Goal: Navigation & Orientation: Find specific page/section

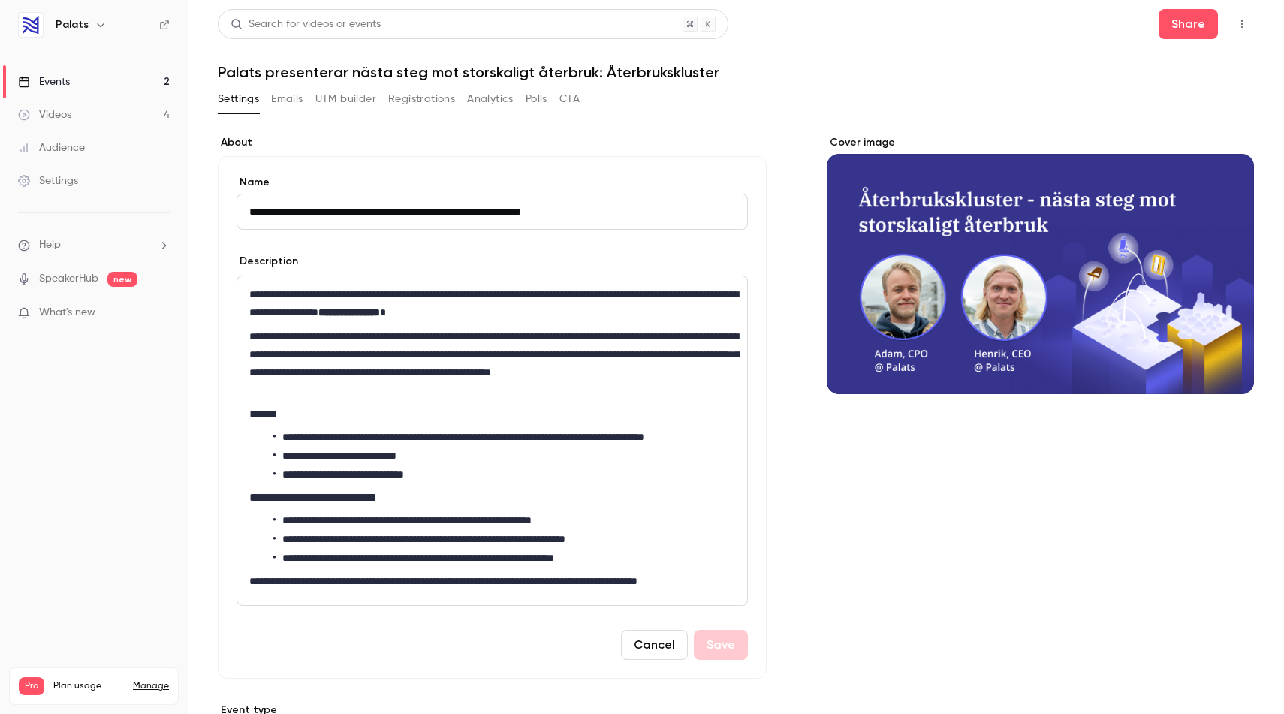
click at [120, 111] on link "Videos 4" at bounding box center [94, 114] width 188 height 33
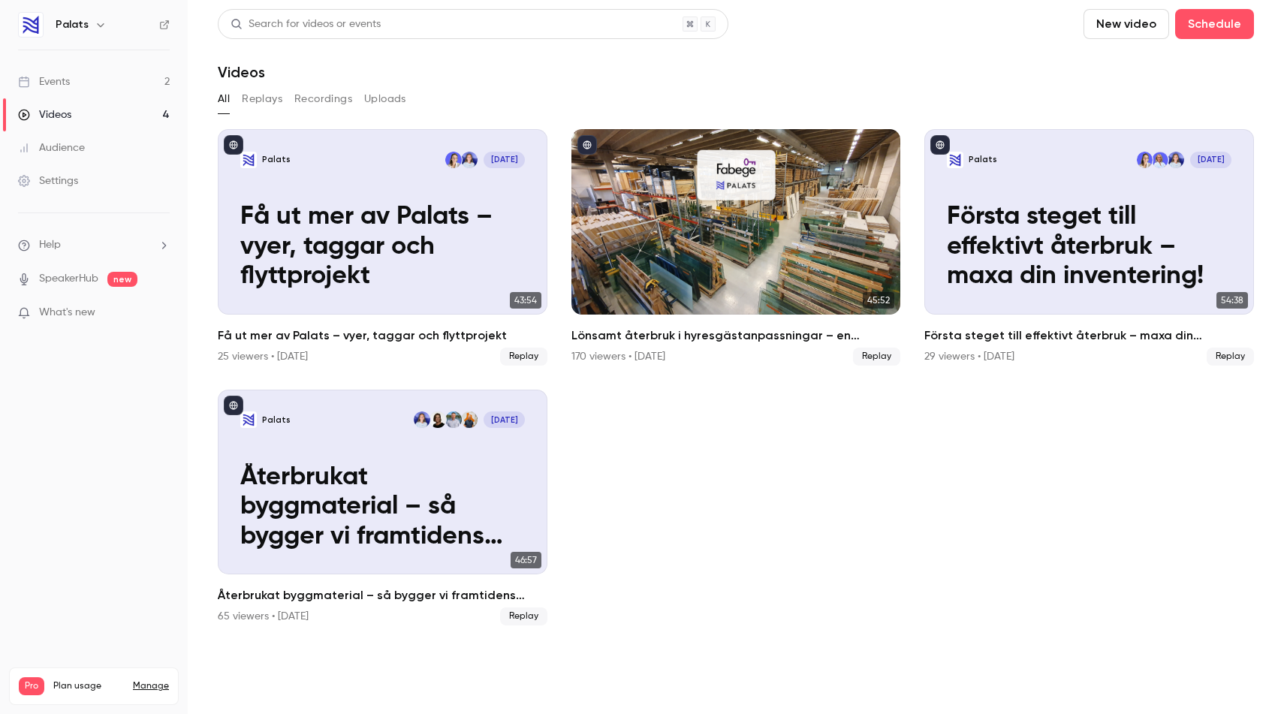
click at [86, 80] on link "Events 2" at bounding box center [94, 81] width 188 height 33
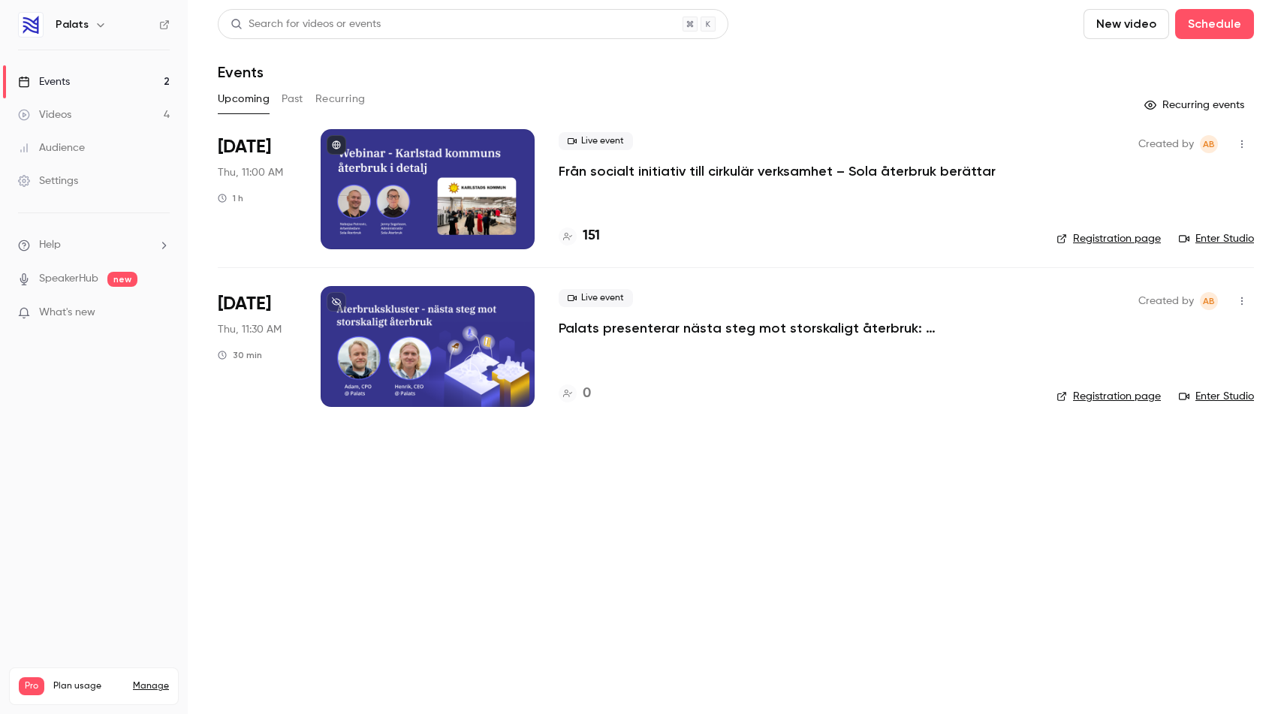
click at [671, 179] on p "Från socialt initiativ till cirkulär verksamhet – Sola återbruk berättar" at bounding box center [777, 171] width 437 height 18
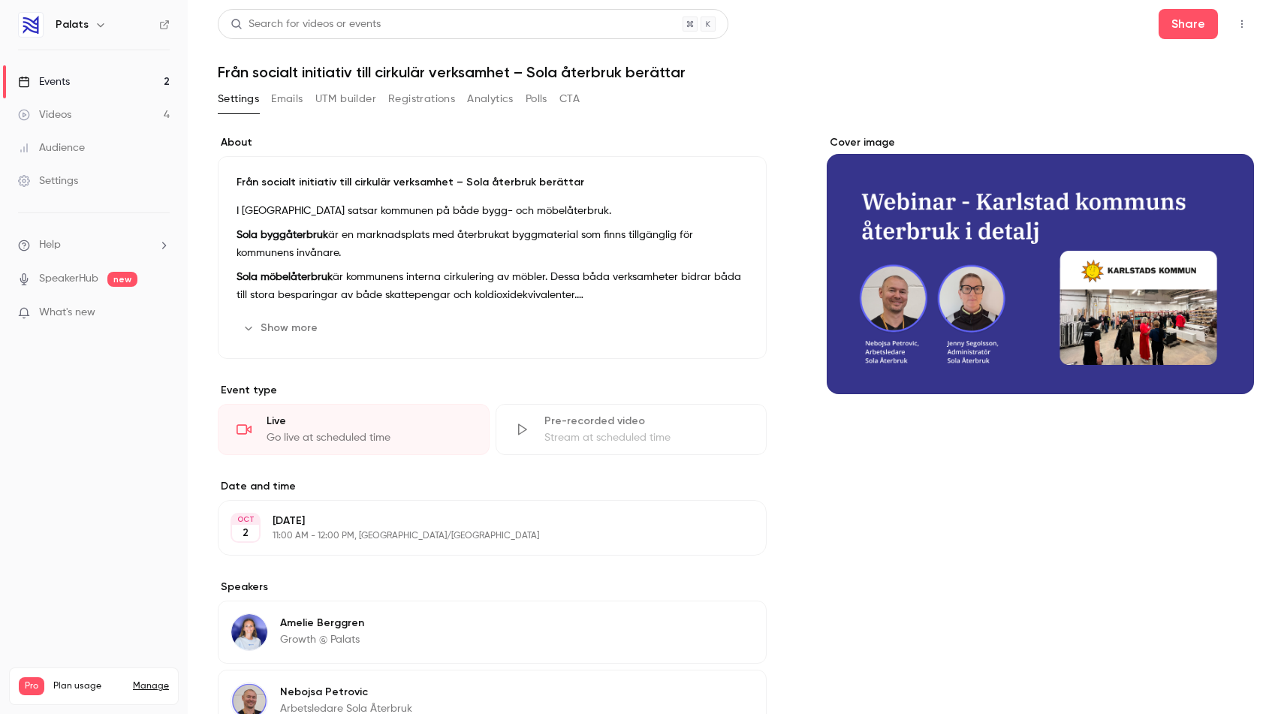
click at [409, 98] on button "Registrations" at bounding box center [421, 99] width 67 height 24
